Goal: Task Accomplishment & Management: Manage account settings

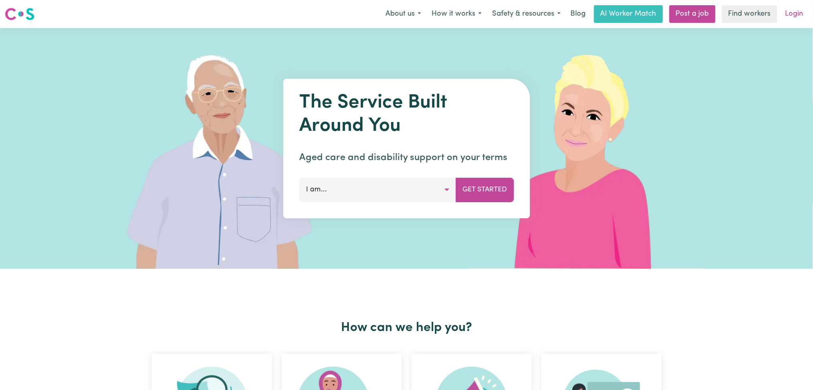
click at [796, 12] on link "Login" at bounding box center [794, 14] width 28 height 18
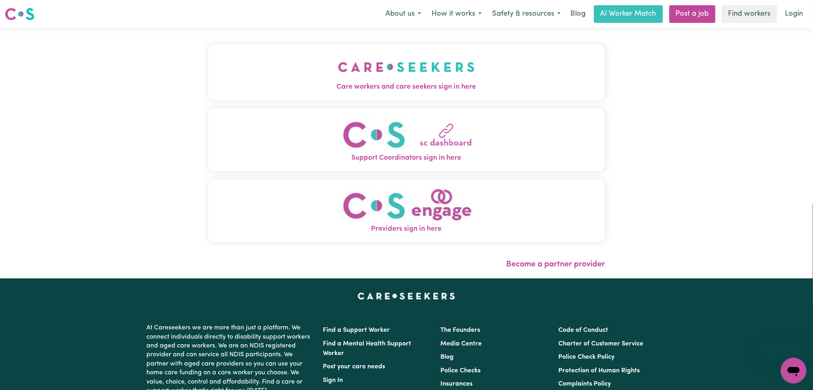
click at [263, 89] on span "Care workers and care seekers sign in here" at bounding box center [406, 87] width 397 height 10
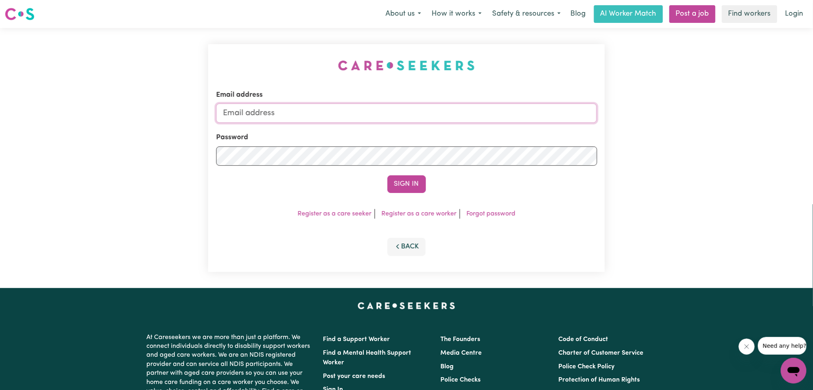
click at [296, 119] on input "Email address" at bounding box center [406, 112] width 381 height 19
type input "[EMAIL_ADDRESS][DOMAIN_NAME]"
click at [791, 20] on link "Login" at bounding box center [794, 14] width 28 height 18
click at [18, 12] on img at bounding box center [20, 14] width 30 height 14
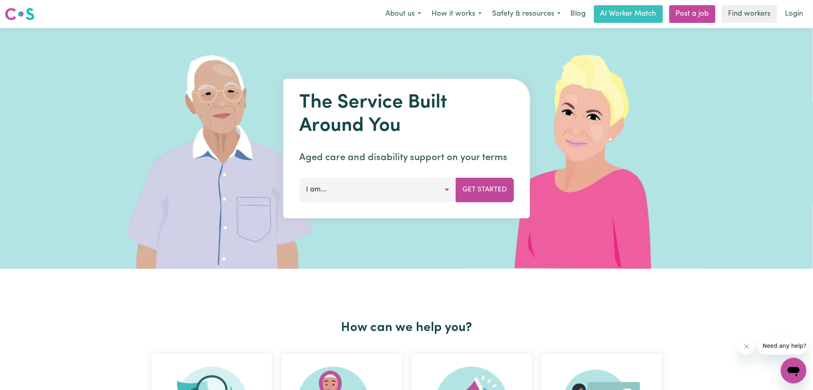
click at [802, 5] on div "Menu About us How it works Safety & resources Blog AI Worker Match Post a job F…" at bounding box center [406, 14] width 813 height 18
click at [800, 8] on link "Login" at bounding box center [794, 14] width 28 height 18
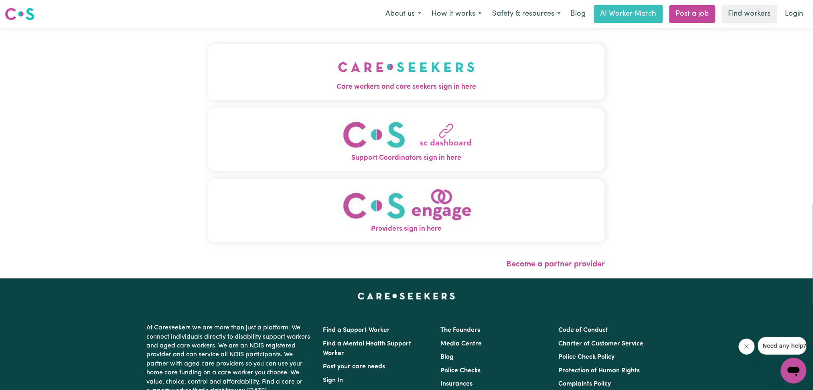
click at [354, 212] on img "Providers sign in here" at bounding box center [406, 205] width 137 height 36
